Goal: Information Seeking & Learning: Find specific fact

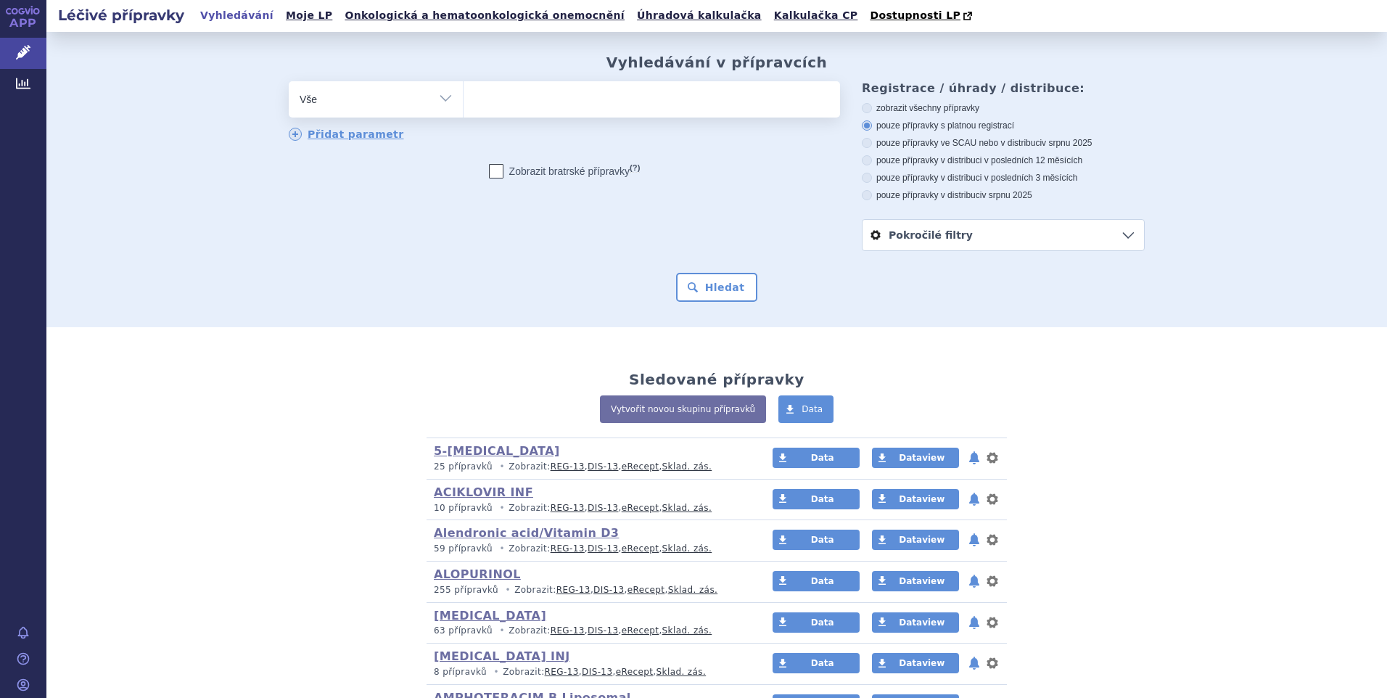
click at [504, 103] on ul at bounding box center [652, 96] width 377 height 30
click at [464, 103] on select at bounding box center [463, 99] width 1 height 36
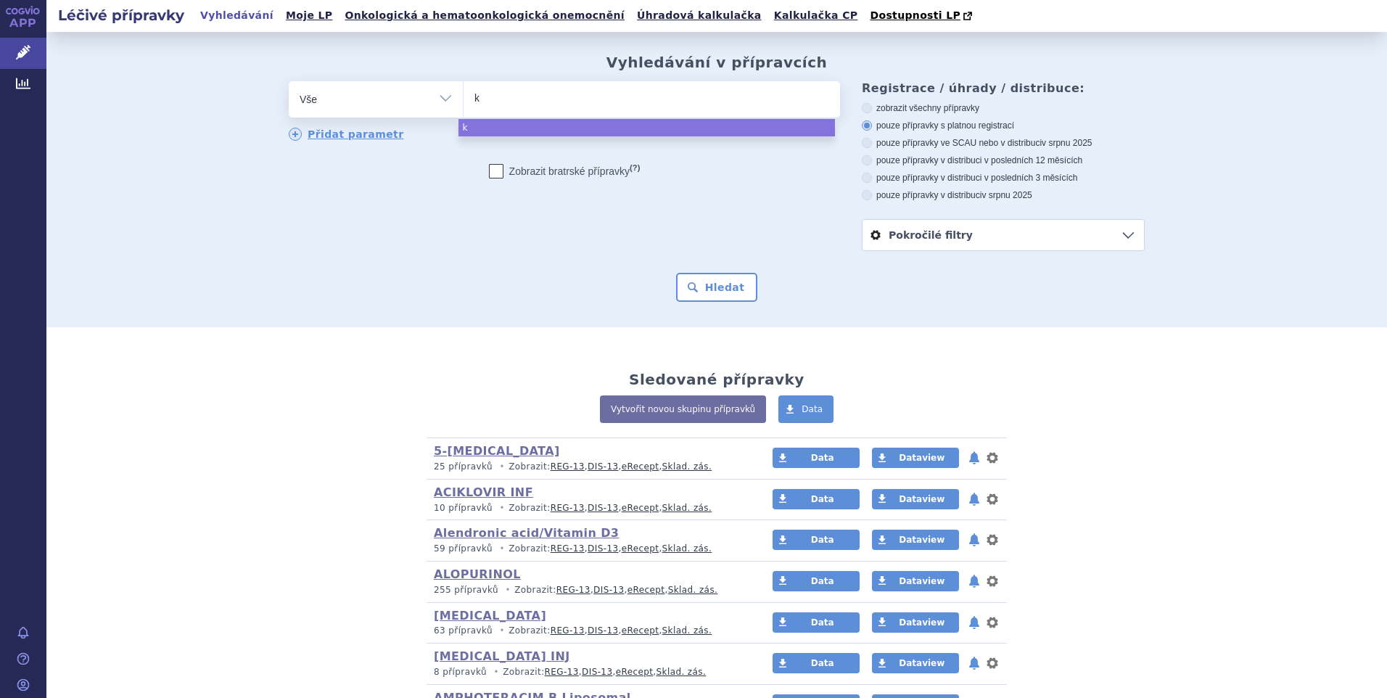
type input "ka"
type input "kap"
type input "kape"
type input "kapec"
select select "kapec"
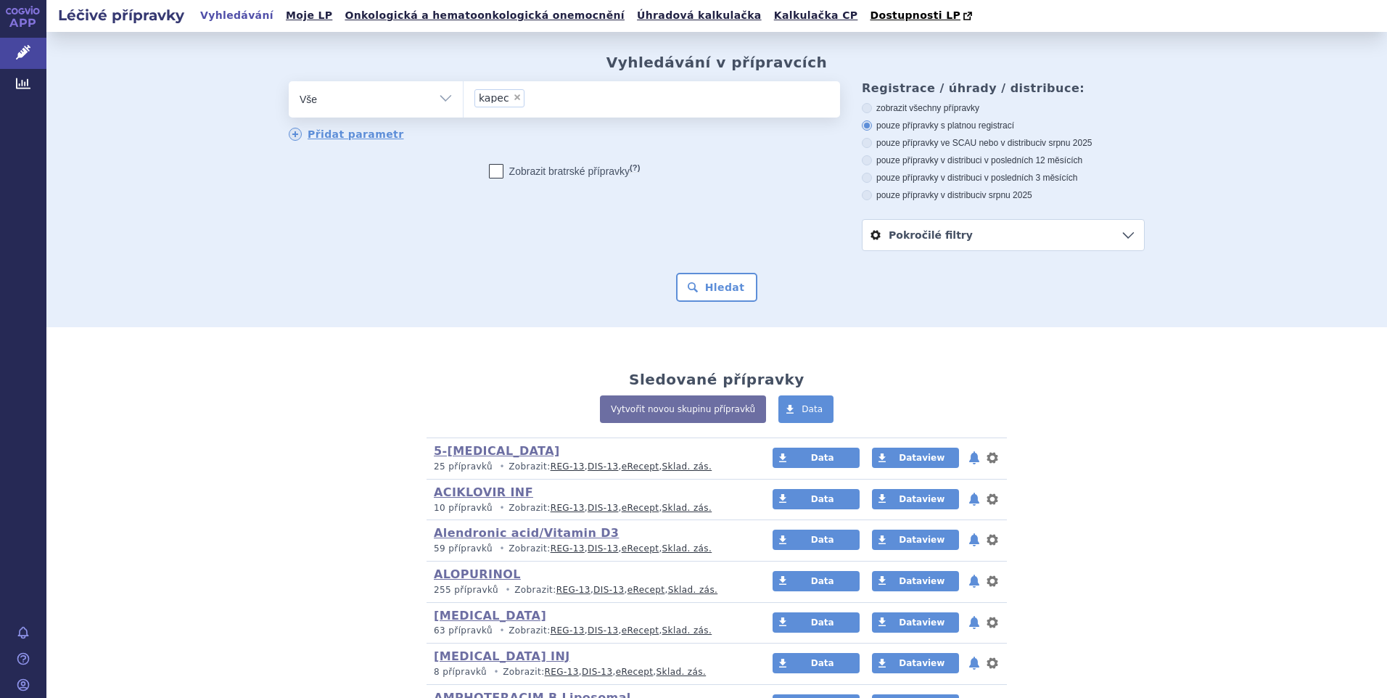
drag, startPoint x: 438, startPoint y: 97, endPoint x: 429, endPoint y: 100, distance: 9.4
click at [438, 97] on select "Vše Přípravek/SUKL kód MAH VPOIS ATC/Aktivní látka Léková forma Síla" at bounding box center [376, 97] width 174 height 33
select select "filter-atc-group"
click at [289, 82] on select "Vše Přípravek/SUKL kód MAH VPOIS ATC/Aktivní látka Léková forma Síla" at bounding box center [376, 97] width 174 height 33
click at [499, 102] on ul at bounding box center [652, 96] width 377 height 30
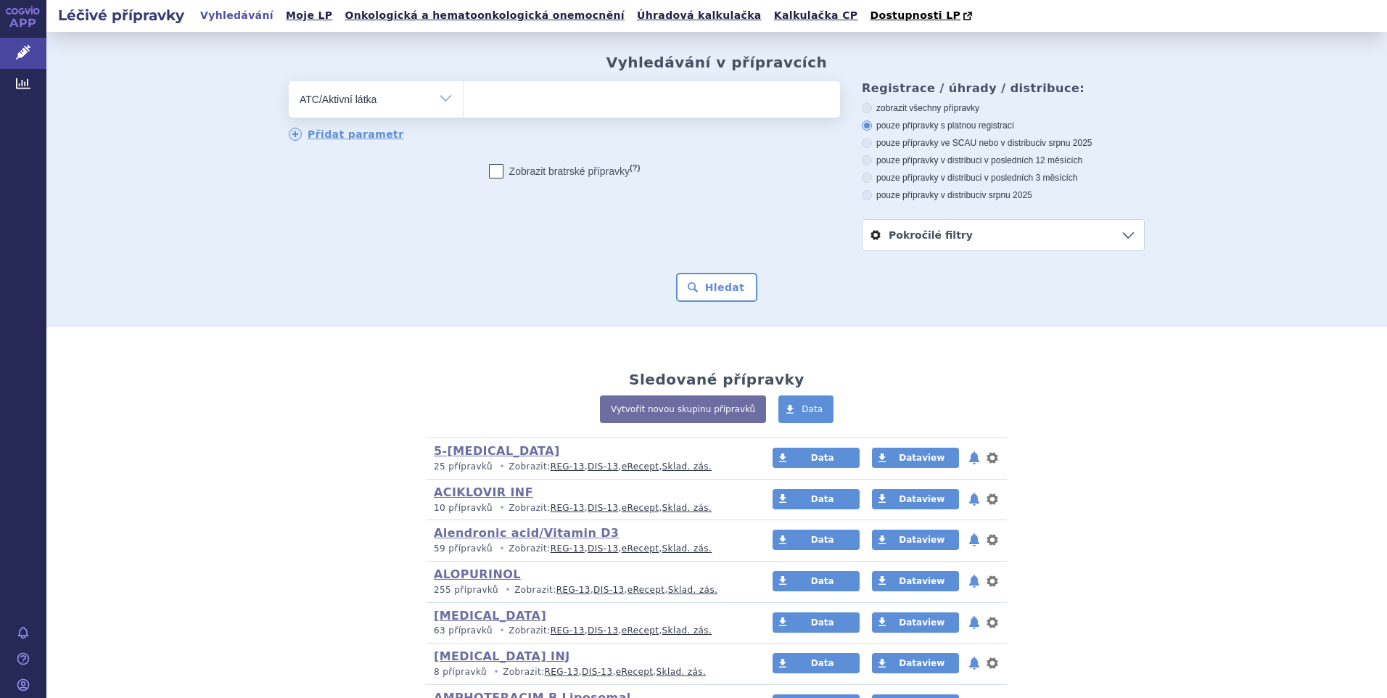
click at [464, 102] on select at bounding box center [463, 99] width 1 height 36
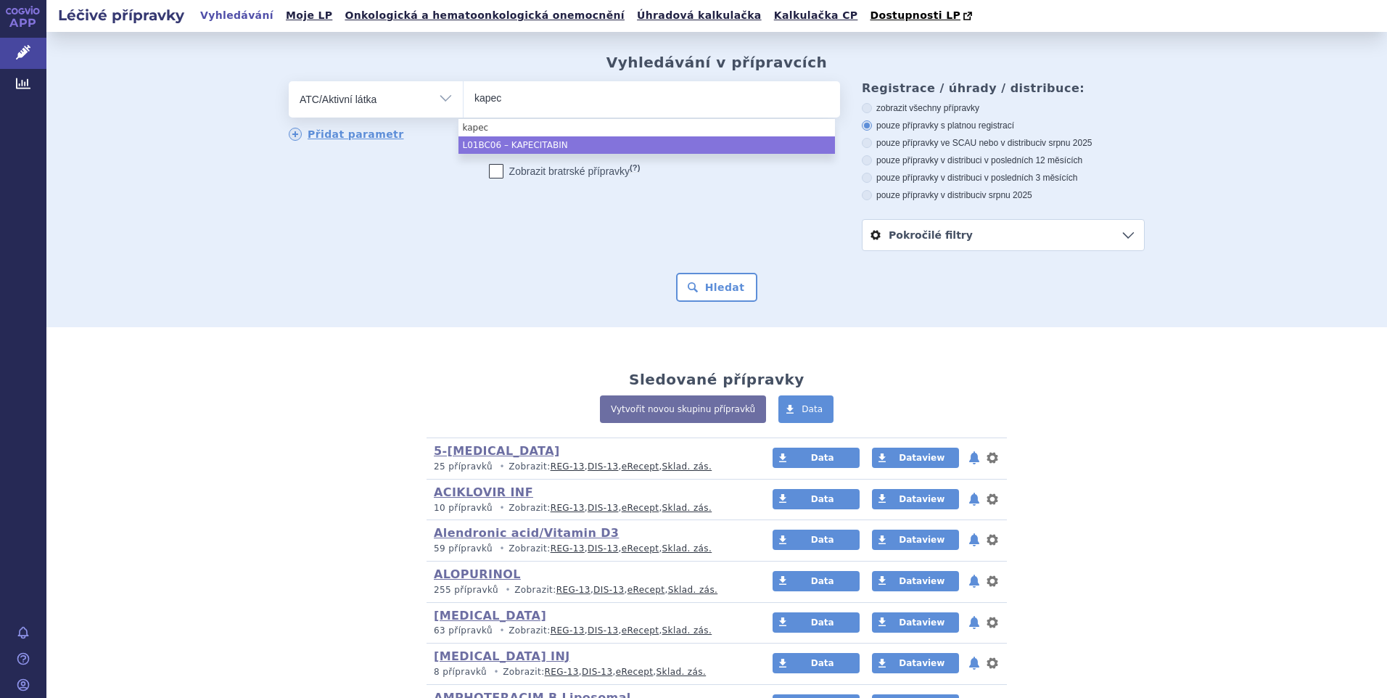
type input "kapec"
select select "L01BC06"
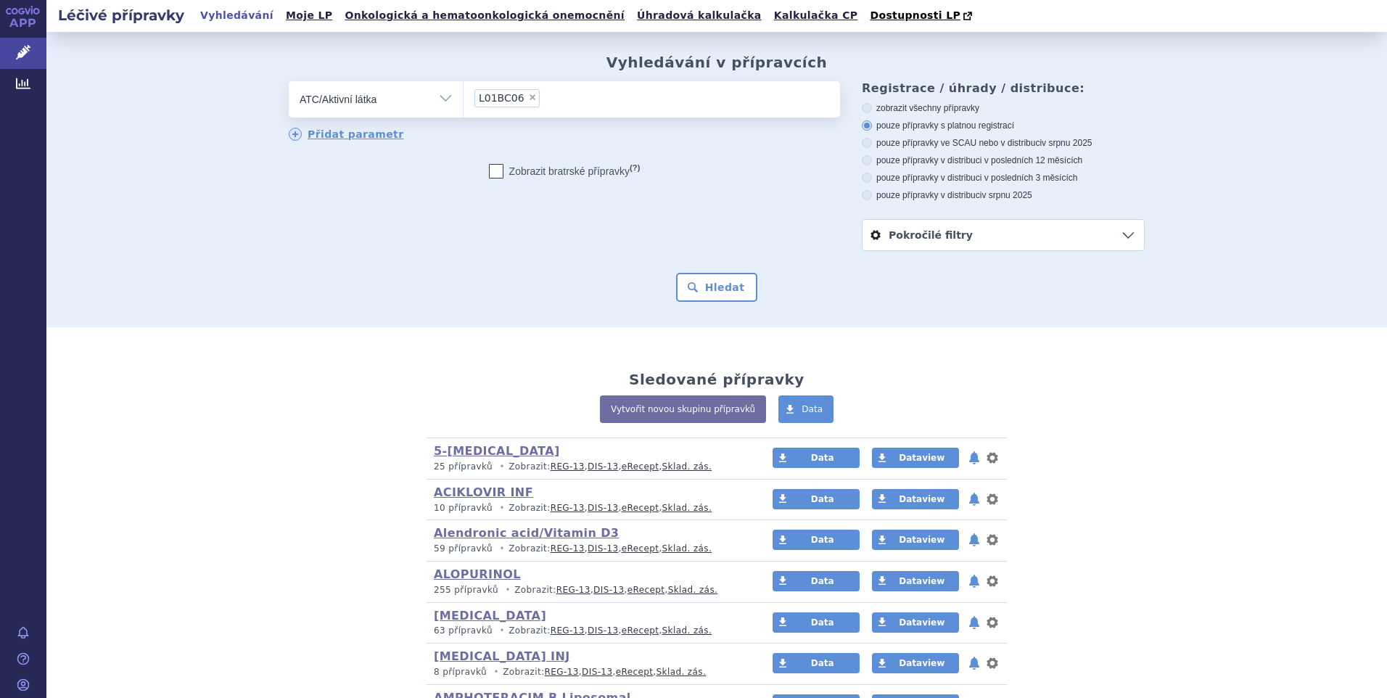
drag, startPoint x: 861, startPoint y: 197, endPoint x: 789, endPoint y: 234, distance: 81.8
click at [862, 196] on icon at bounding box center [867, 195] width 10 height 10
click at [863, 196] on input "pouze přípravky v distribuci v srpnu 2025" at bounding box center [867, 196] width 9 height 9
radio input "true"
click at [723, 290] on button "Hledat" at bounding box center [717, 287] width 82 height 29
